Goal: Task Accomplishment & Management: Manage account settings

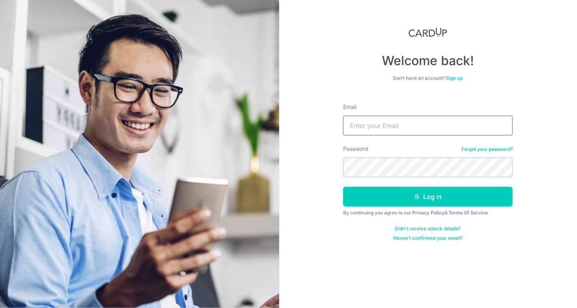
click at [426, 132] on input "Email" at bounding box center [428, 126] width 170 height 20
type input "[EMAIL_ADDRESS][DOMAIN_NAME]"
click at [343, 187] on button "Log in" at bounding box center [428, 197] width 170 height 20
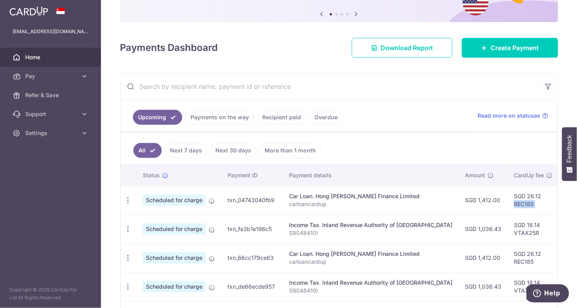
drag, startPoint x: 484, startPoint y: 200, endPoint x: 531, endPoint y: 198, distance: 47.0
click at [531, 198] on tr "Update payment Cancel payment Scheduled for charge txn_04743040fb9 Car Loan. Ho…" at bounding box center [443, 199] width 644 height 29
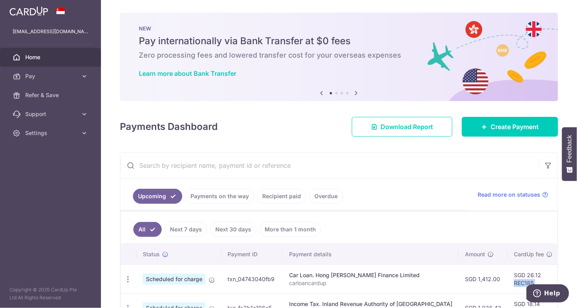
click at [353, 96] on icon at bounding box center [356, 93] width 9 height 10
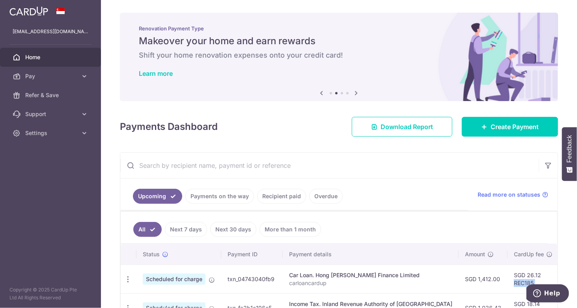
click at [352, 96] on icon at bounding box center [356, 93] width 9 height 10
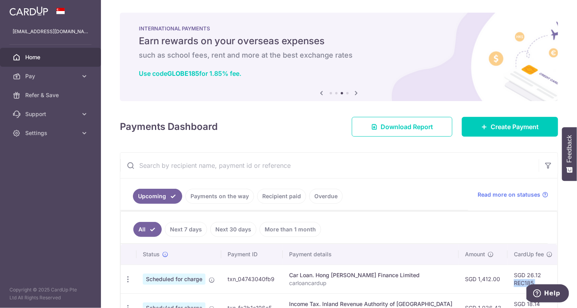
click at [354, 92] on icon at bounding box center [356, 93] width 9 height 10
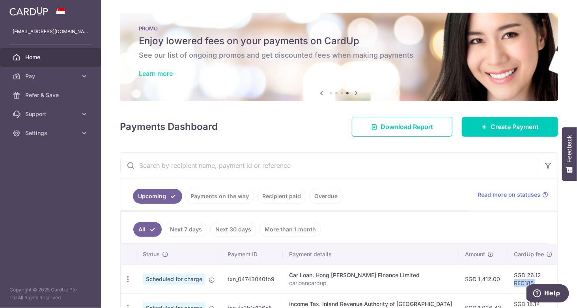
drag, startPoint x: 177, startPoint y: 77, endPoint x: 170, endPoint y: 76, distance: 7.1
click at [174, 77] on div "PROMO Enjoy lowered fees on your payments on CardUp See our list of ongoing pro…" at bounding box center [339, 52] width 438 height 79
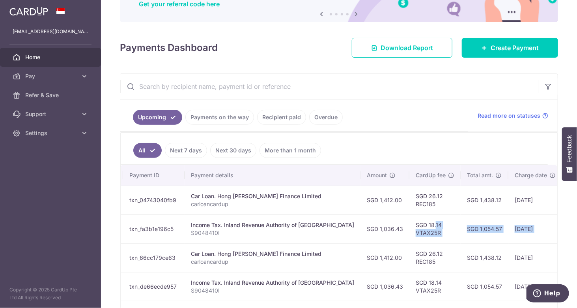
scroll to position [0, 179]
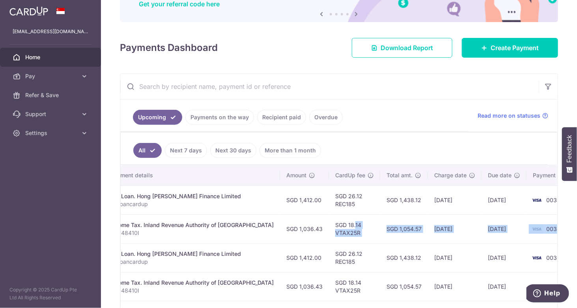
drag, startPoint x: 489, startPoint y: 222, endPoint x: 414, endPoint y: 233, distance: 75.7
click at [435, 228] on tr "Update payment Cancel payment Scheduled for charge txn_fa3b1e196c5 Income Tax. …" at bounding box center [264, 228] width 644 height 29
click at [389, 233] on td "SGD 1,054.57" at bounding box center [404, 228] width 48 height 29
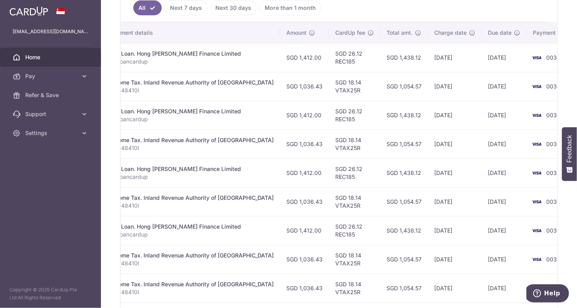
scroll to position [282, 0]
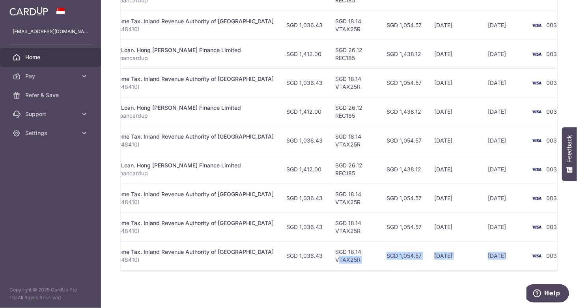
drag, startPoint x: 308, startPoint y: 254, endPoint x: 476, endPoint y: 249, distance: 168.5
click at [476, 249] on tr "Update payment Cancel payment Scheduled for charge txn_6bd04620667 Income Tax. …" at bounding box center [264, 255] width 644 height 29
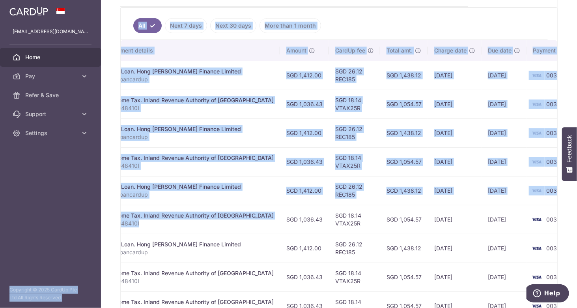
scroll to position [0, 0]
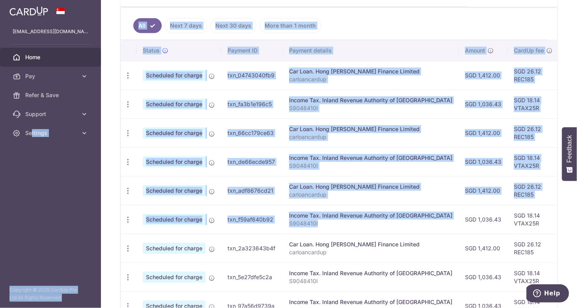
drag, startPoint x: 156, startPoint y: 216, endPoint x: 32, endPoint y: 189, distance: 126.7
click at [32, 189] on main "[EMAIL_ADDRESS][DOMAIN_NAME] Home Pay Payments Recipients Cards Refer & Save Su…" at bounding box center [288, 154] width 577 height 308
click at [236, 7] on div "All Next 7 days Next 30 days More than 1 month Status Payment ID Payment detail…" at bounding box center [338, 178] width 437 height 343
click at [150, 72] on span "Scheduled for charge" at bounding box center [174, 75] width 63 height 11
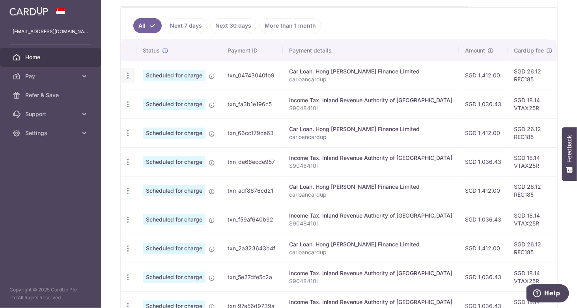
click at [126, 68] on div "Update payment Cancel payment" at bounding box center [128, 75] width 15 height 15
click at [133, 78] on div "Update payment Cancel payment" at bounding box center [128, 75] width 15 height 15
click at [130, 71] on icon "button" at bounding box center [128, 75] width 8 height 8
click at [173, 96] on span "Update payment" at bounding box center [170, 96] width 54 height 9
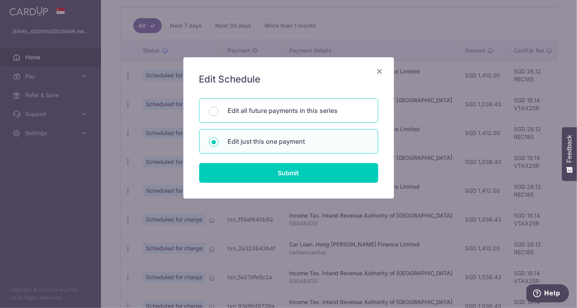
click at [281, 114] on p "Edit all future payments in this series" at bounding box center [298, 110] width 140 height 9
click at [218, 114] on input "Edit all future payments in this series" at bounding box center [213, 110] width 9 height 9
radio input "true"
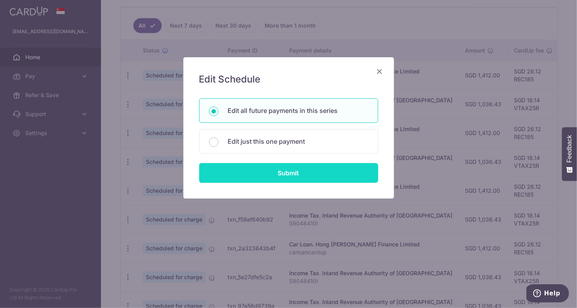
click at [289, 175] on input "Submit" at bounding box center [288, 173] width 179 height 20
radio input "true"
type input "1,412.00"
type input "carloancardup"
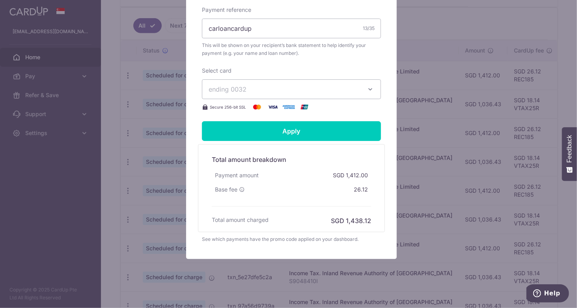
scroll to position [282, 0]
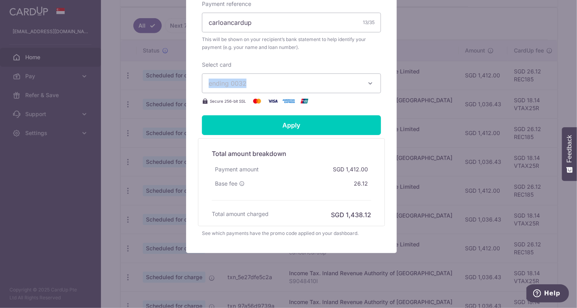
drag, startPoint x: 362, startPoint y: 71, endPoint x: 365, endPoint y: 77, distance: 5.6
click at [364, 73] on div "Select card ending 0032 **** 0773 **** 0032 Secure 256-bit SSL" at bounding box center [291, 83] width 179 height 45
click at [366, 82] on icon "button" at bounding box center [370, 83] width 8 height 8
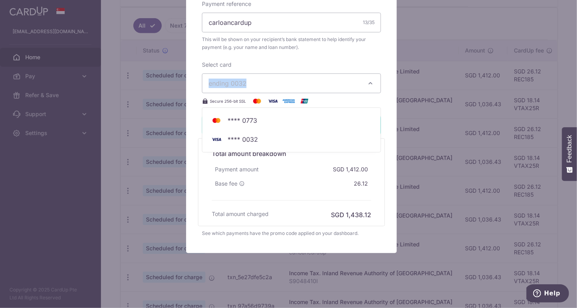
click at [364, 82] on button "ending 0032" at bounding box center [291, 83] width 179 height 20
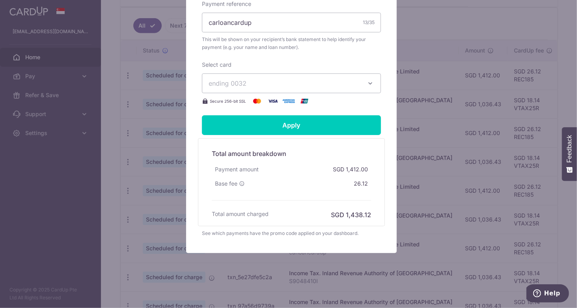
click at [420, 99] on div "Edit payment By clicking apply, you will make changes to all 4 payments to Hong…" at bounding box center [288, 154] width 577 height 308
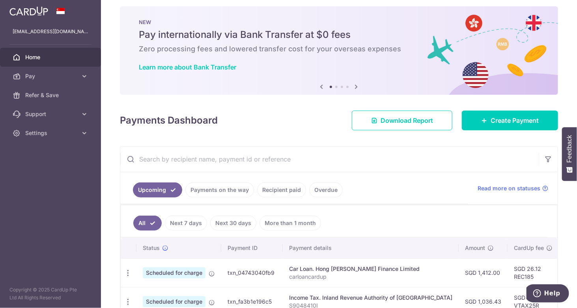
scroll to position [46, 0]
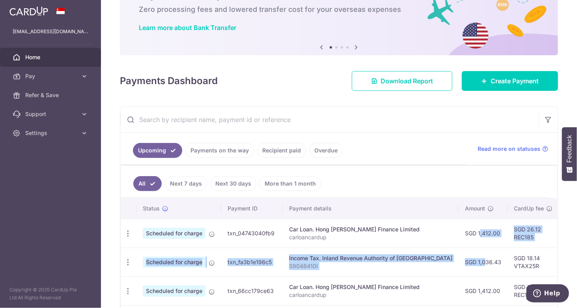
drag, startPoint x: 448, startPoint y: 260, endPoint x: 444, endPoint y: 223, distance: 37.3
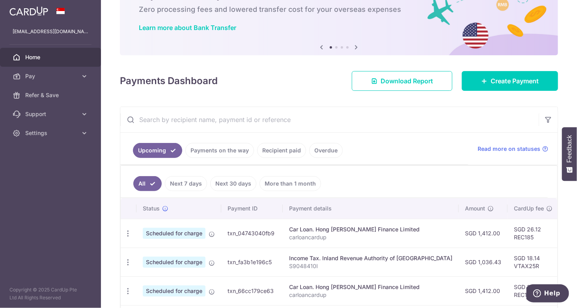
click at [459, 258] on td "SGD 1,036.43" at bounding box center [483, 261] width 49 height 29
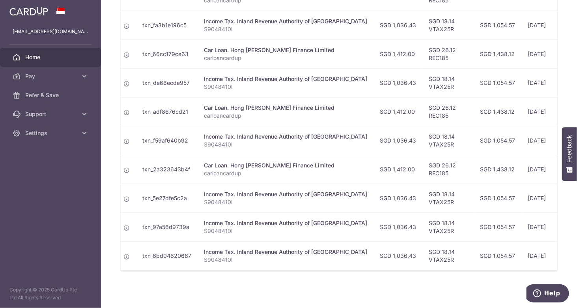
scroll to position [0, 52]
